Goal: Obtain resource: Download file/media

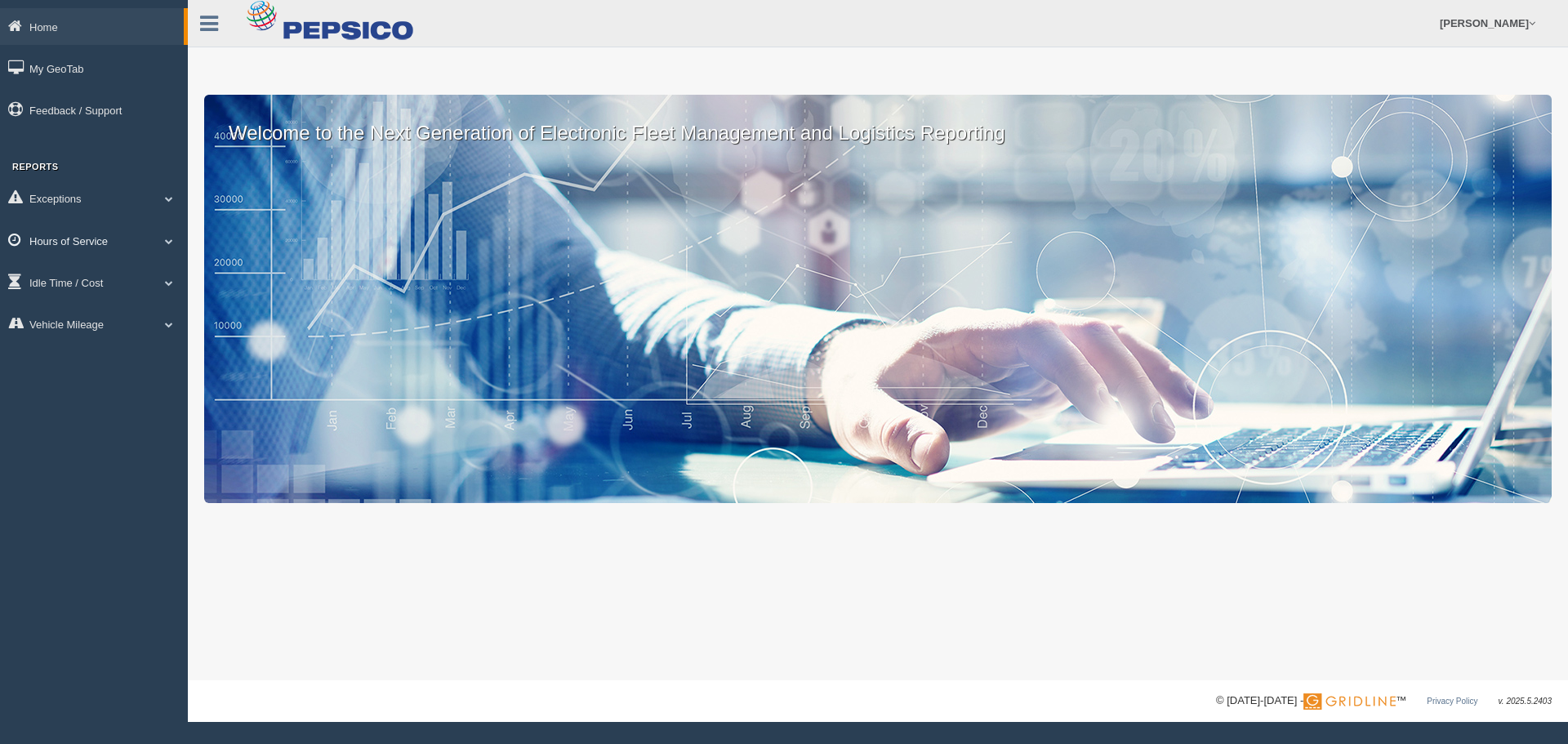
click at [175, 243] on span at bounding box center [169, 241] width 21 height 8
click at [122, 307] on link "HOS Violation Audit Reports" at bounding box center [106, 307] width 154 height 29
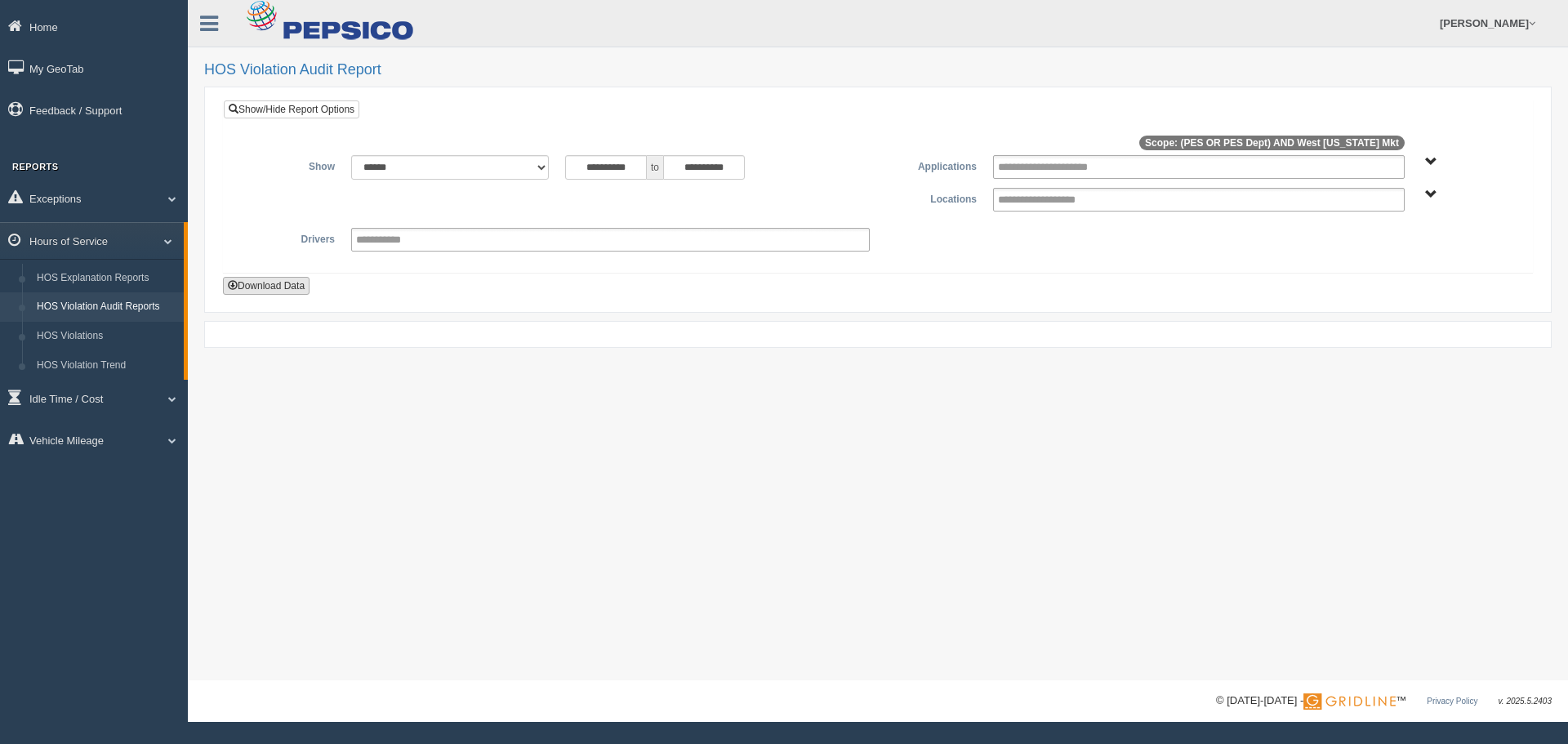
click at [257, 289] on button "Download Data" at bounding box center [265, 285] width 86 height 18
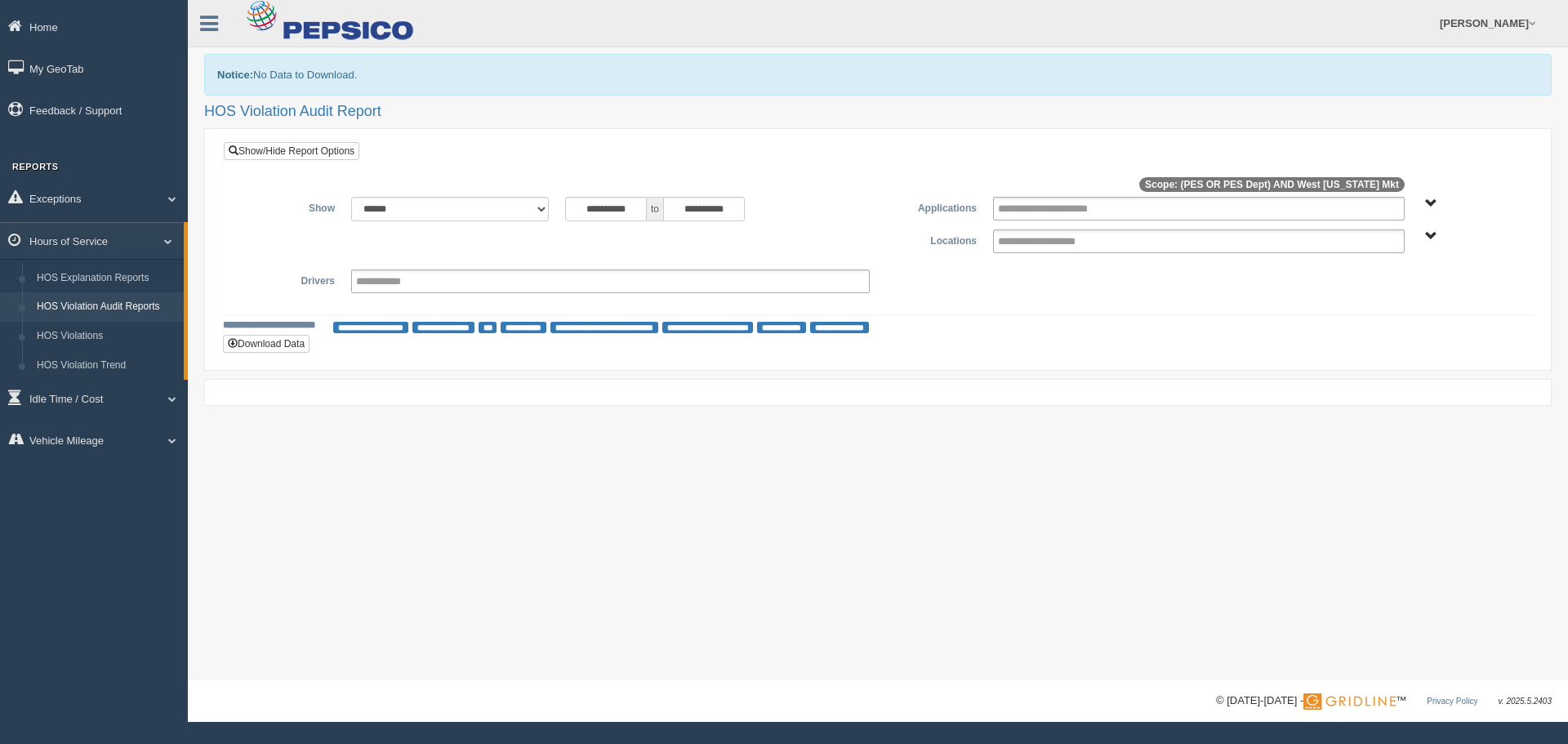
click at [611, 516] on div "**********" at bounding box center [878, 340] width 1380 height 680
